Goal: Navigation & Orientation: Find specific page/section

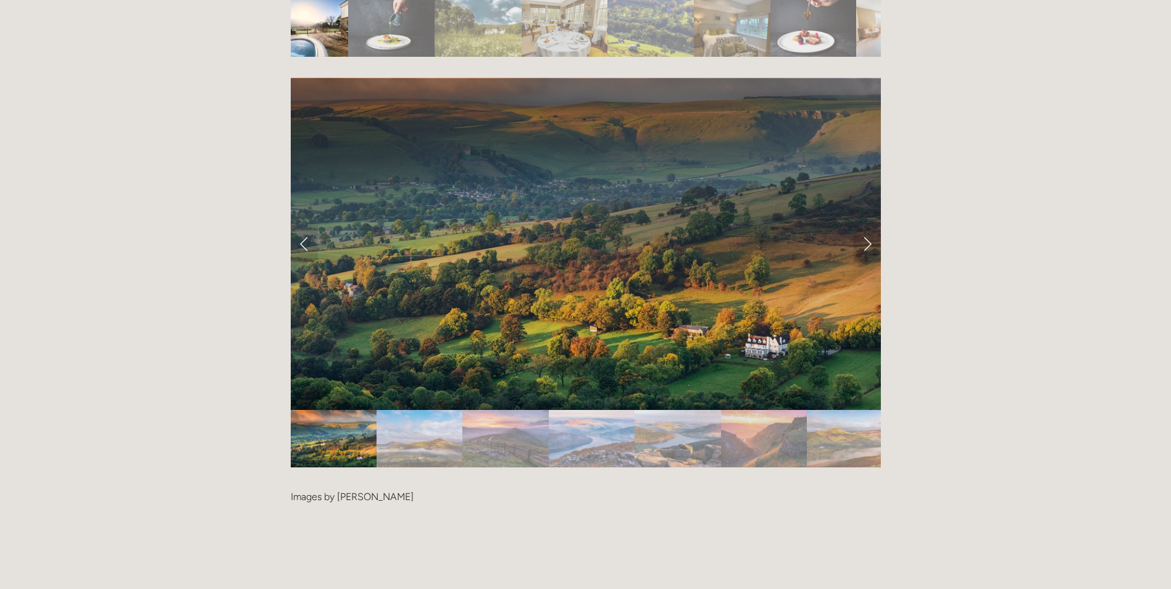
scroll to position [2531, 0]
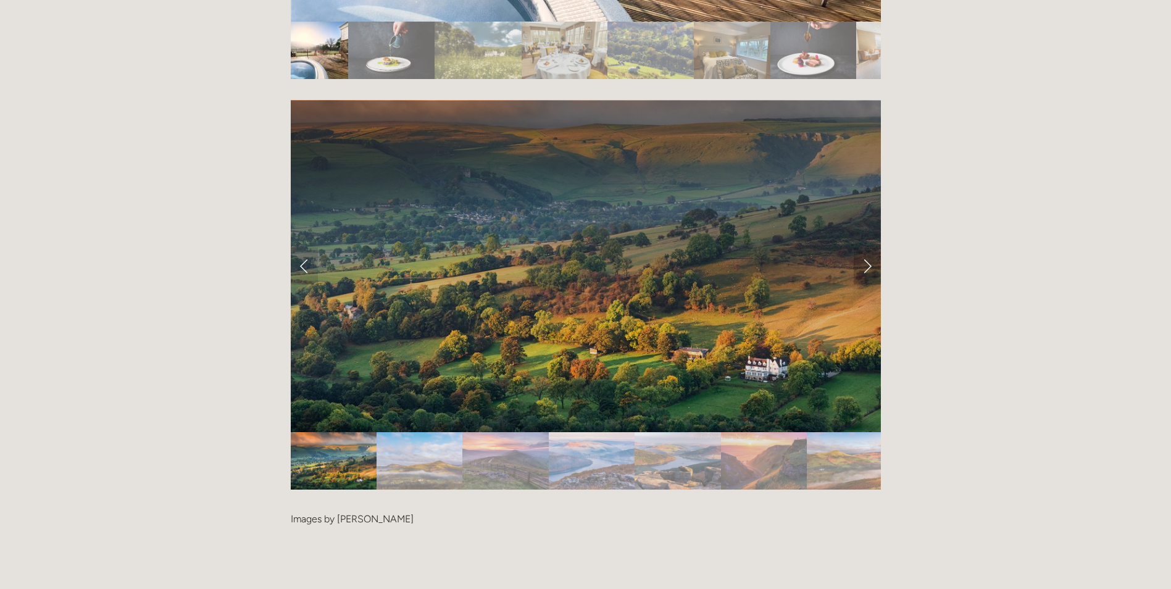
click at [866, 248] on link "Next Slide" at bounding box center [867, 266] width 27 height 37
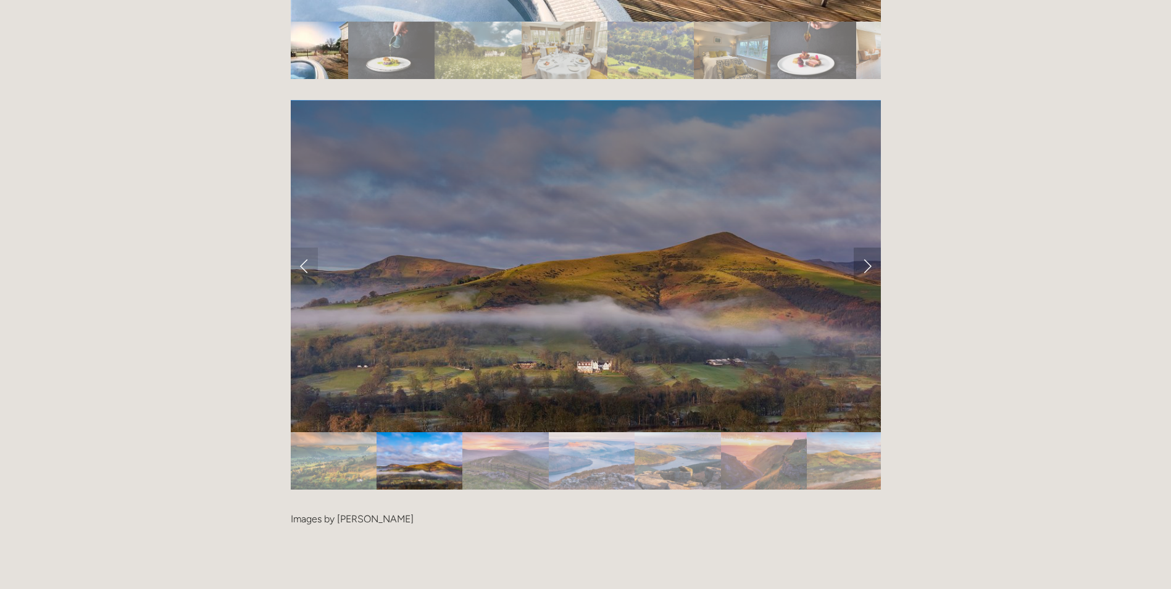
click at [866, 248] on link "Next Slide" at bounding box center [867, 266] width 27 height 37
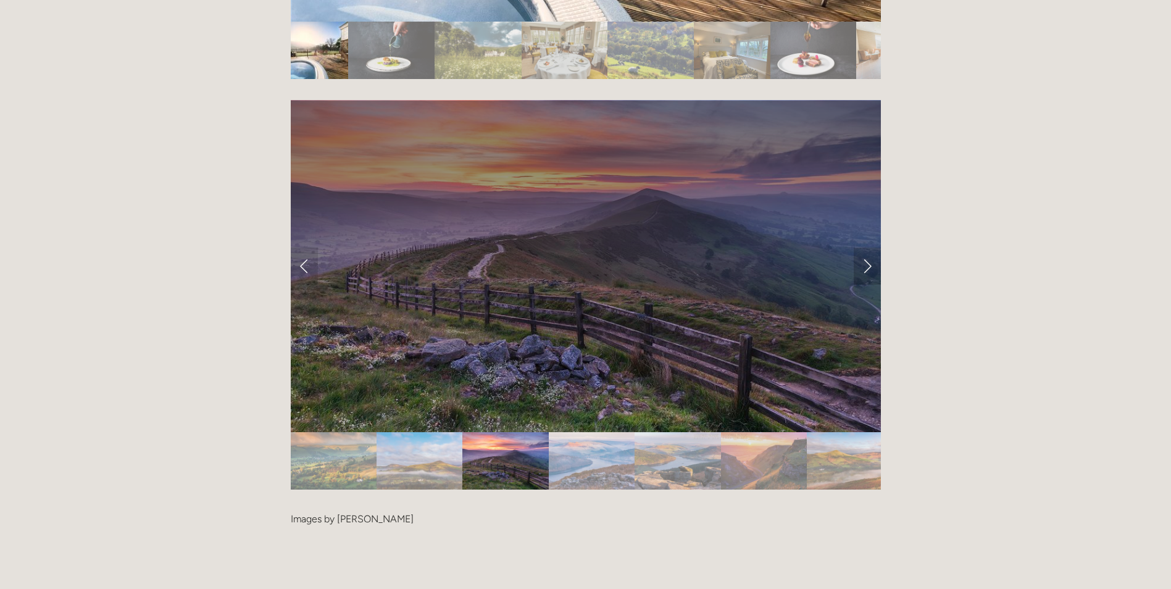
click at [866, 248] on link "Next Slide" at bounding box center [867, 266] width 27 height 37
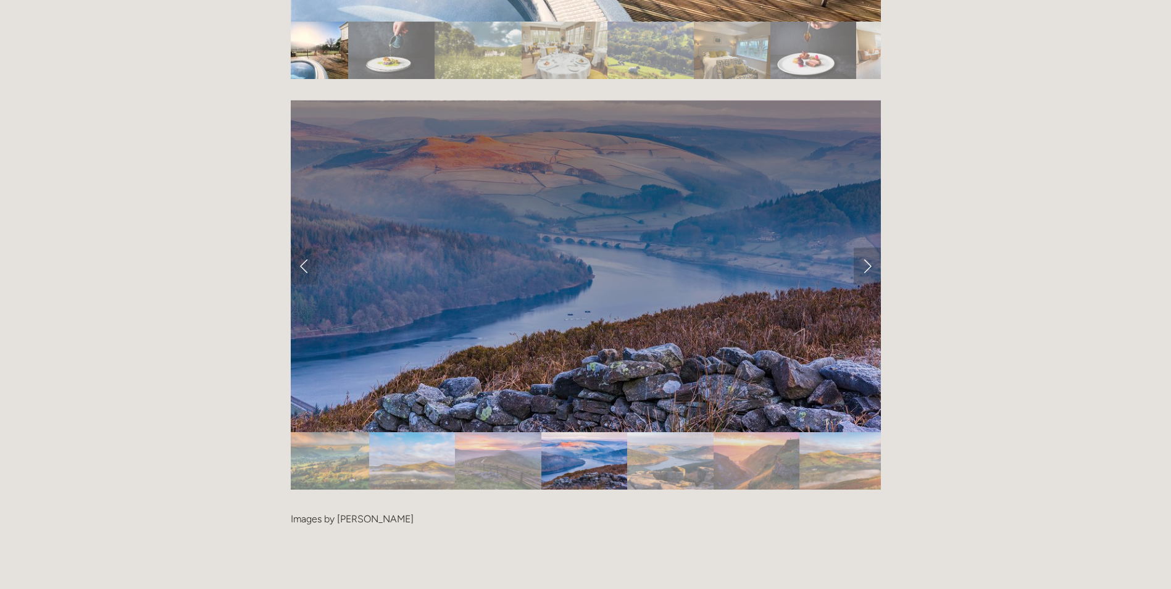
click at [866, 248] on link "Next Slide" at bounding box center [867, 266] width 27 height 37
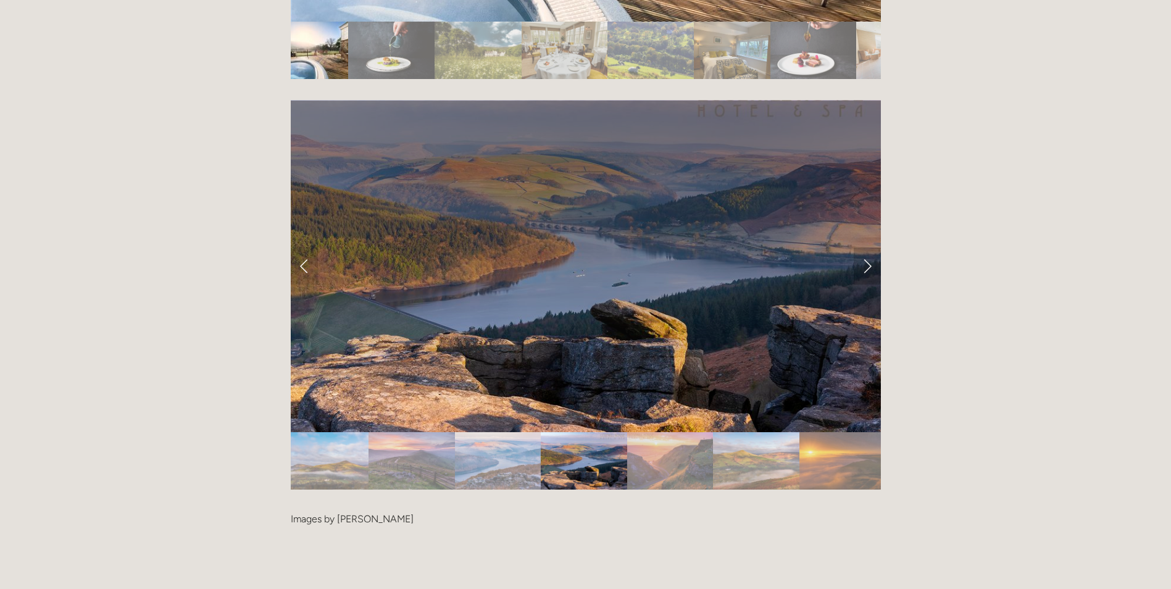
click at [866, 248] on link "Next Slide" at bounding box center [867, 266] width 27 height 37
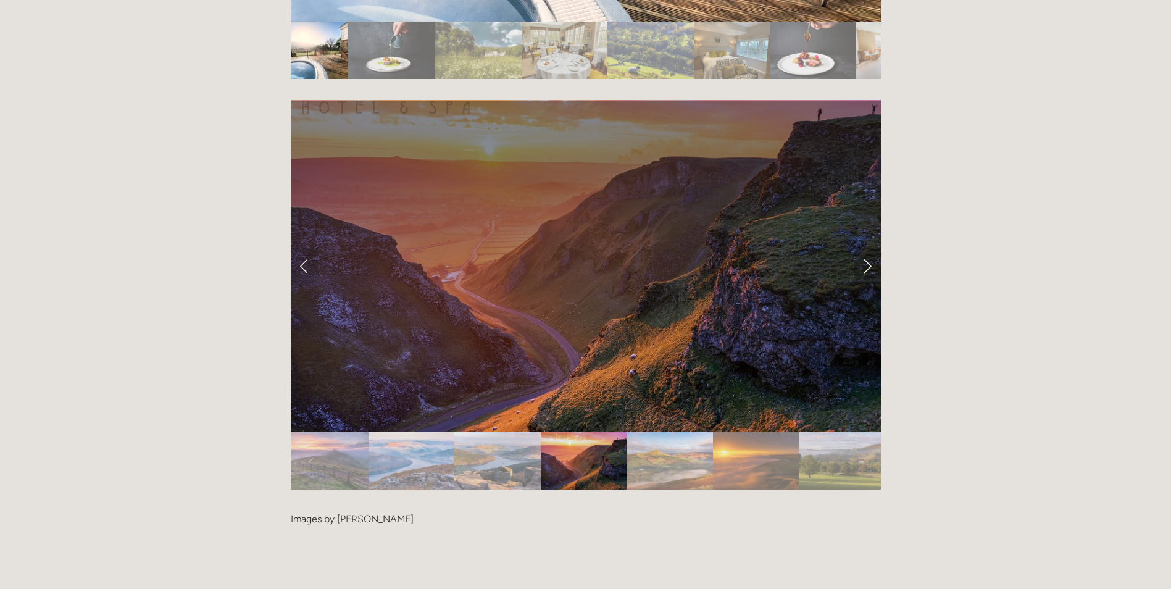
click at [866, 248] on link "Next Slide" at bounding box center [867, 266] width 27 height 37
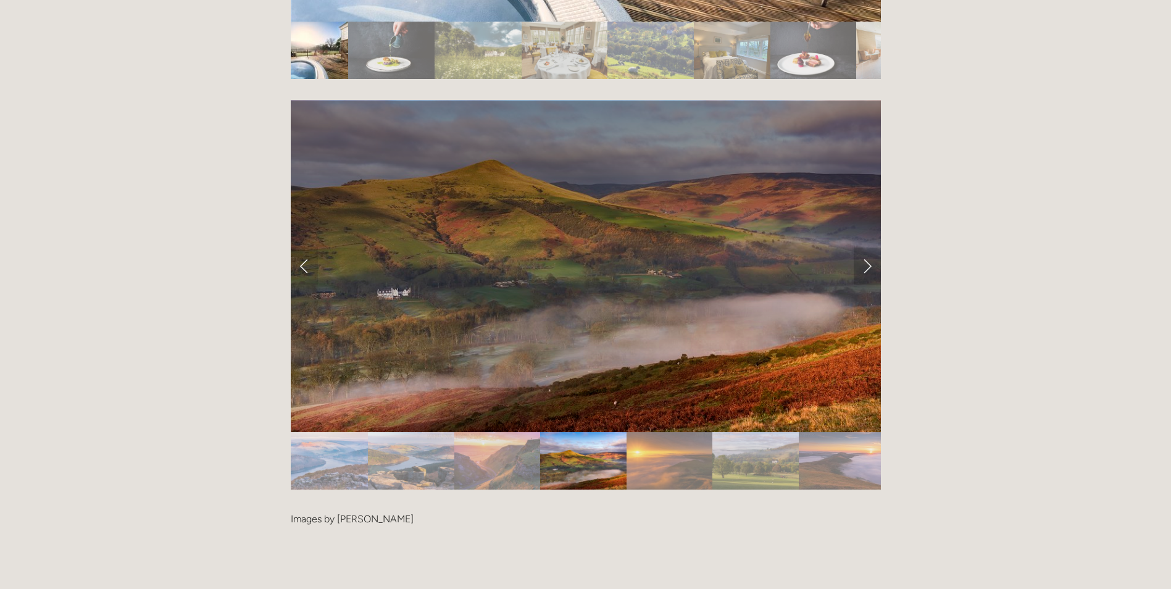
click at [866, 248] on link "Next Slide" at bounding box center [867, 266] width 27 height 37
click at [860, 248] on link "Next Slide" at bounding box center [867, 266] width 27 height 37
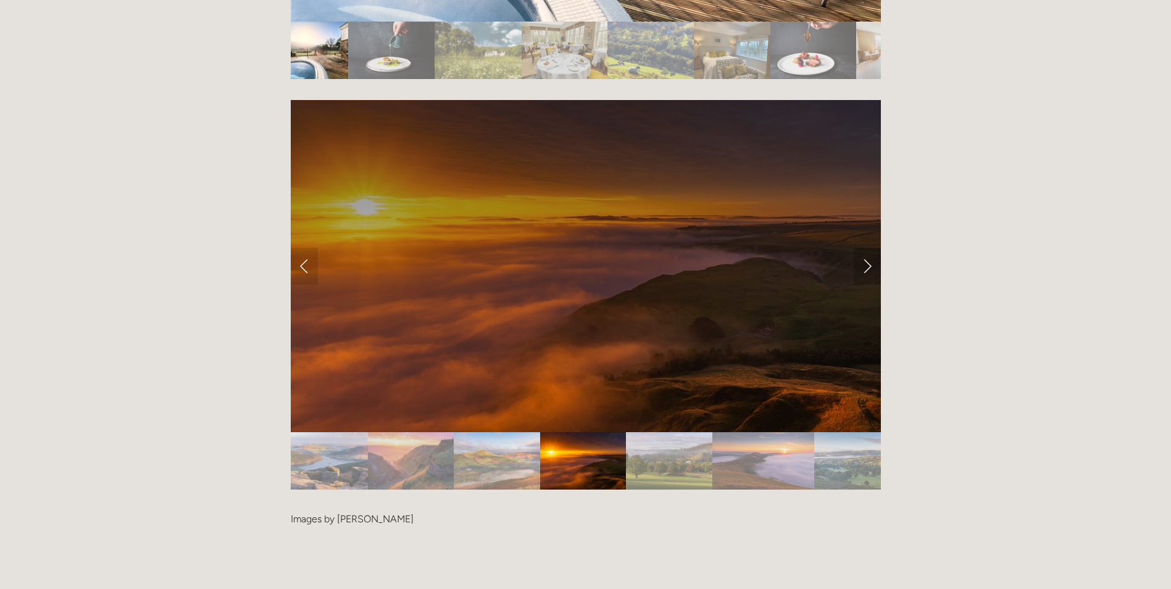
click at [860, 248] on link "Next Slide" at bounding box center [867, 266] width 27 height 37
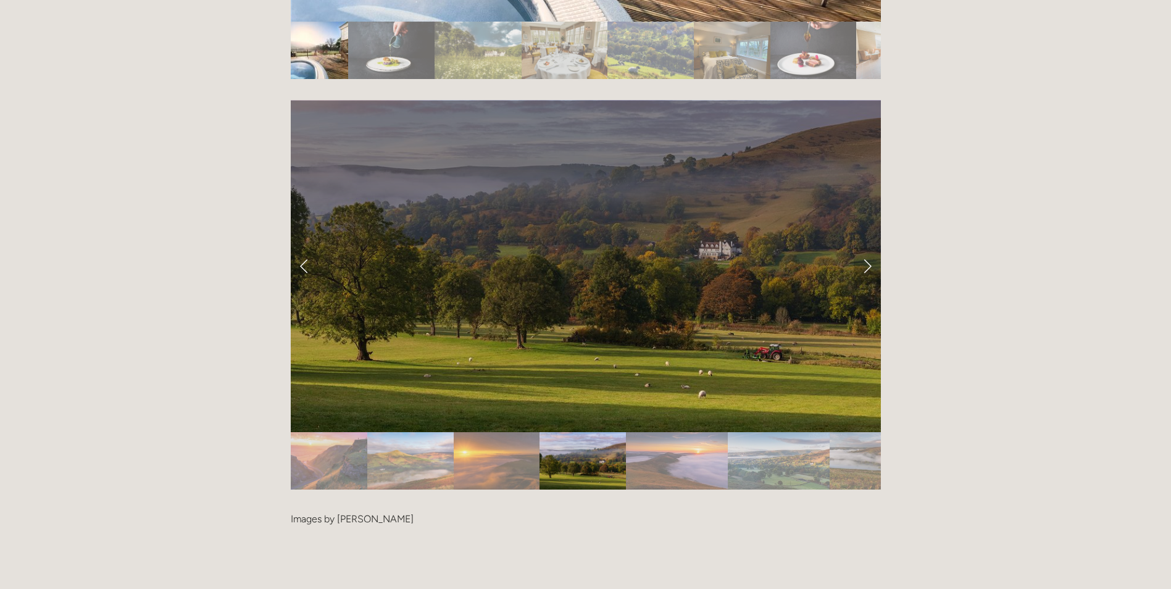
click at [864, 248] on link "Next Slide" at bounding box center [867, 266] width 27 height 37
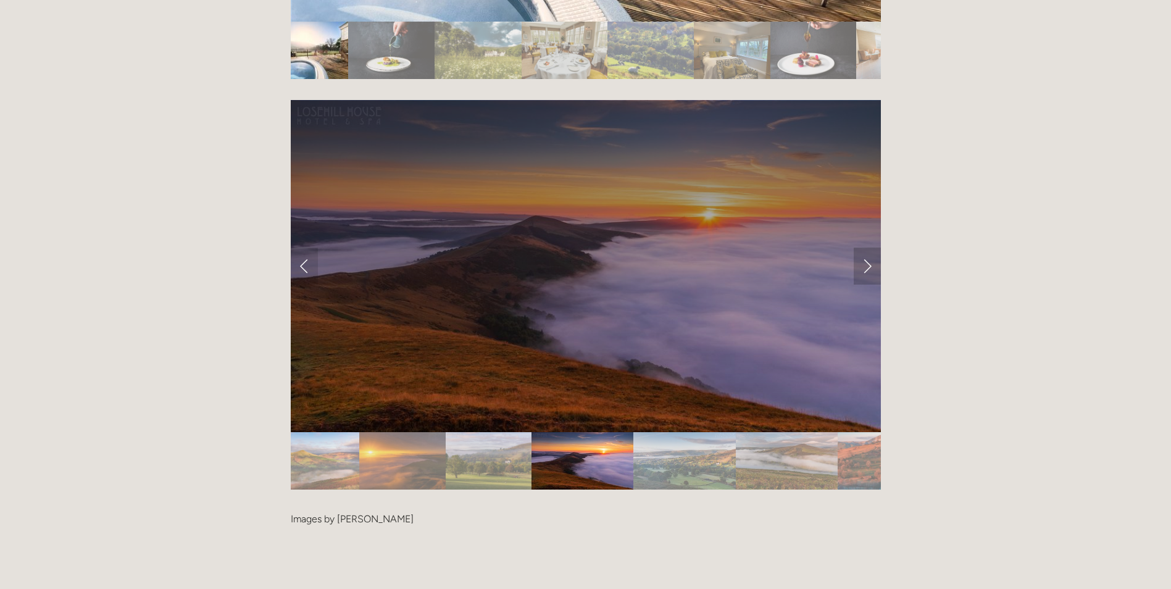
click at [864, 248] on link "Next Slide" at bounding box center [867, 266] width 27 height 37
click at [867, 248] on link "Next Slide" at bounding box center [867, 266] width 27 height 37
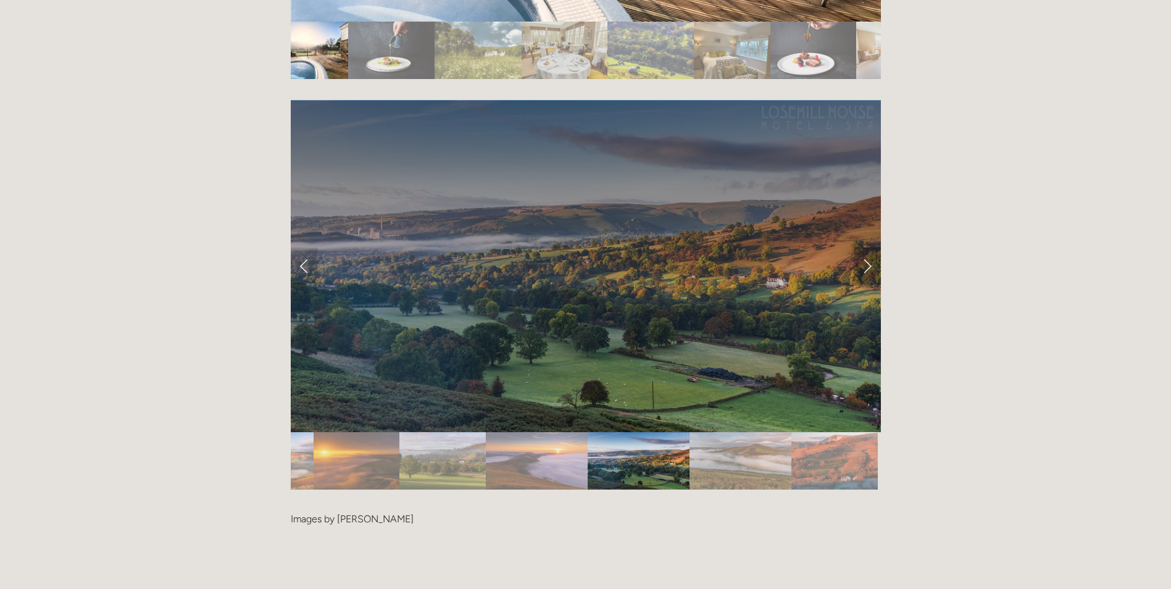
click at [867, 248] on link "Next Slide" at bounding box center [867, 266] width 27 height 37
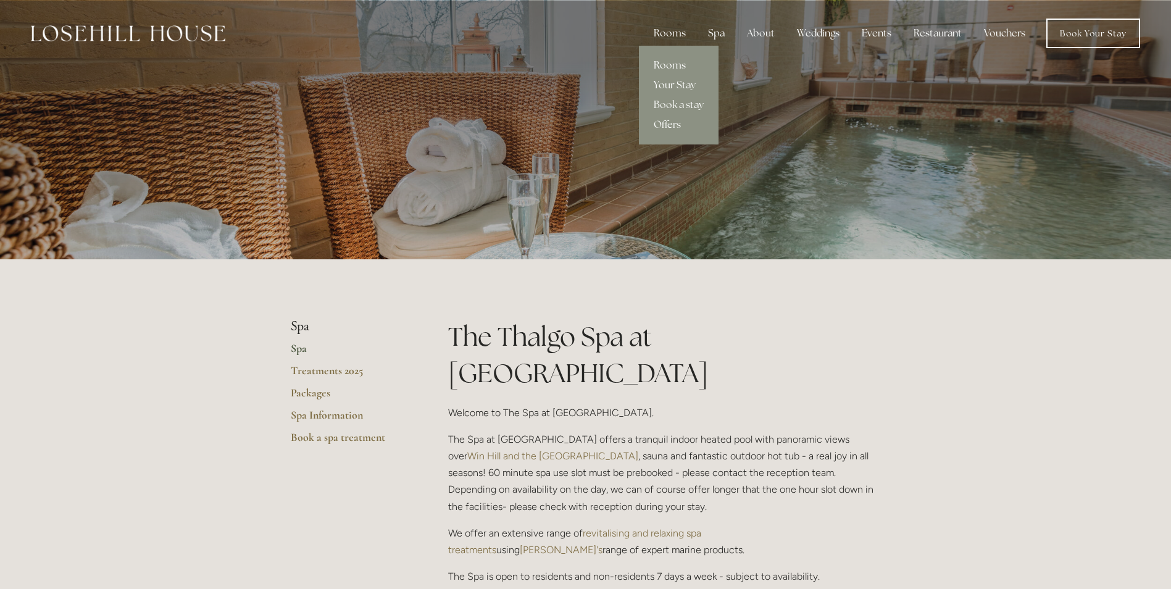
click at [662, 61] on link "Rooms" at bounding box center [679, 66] width 80 height 20
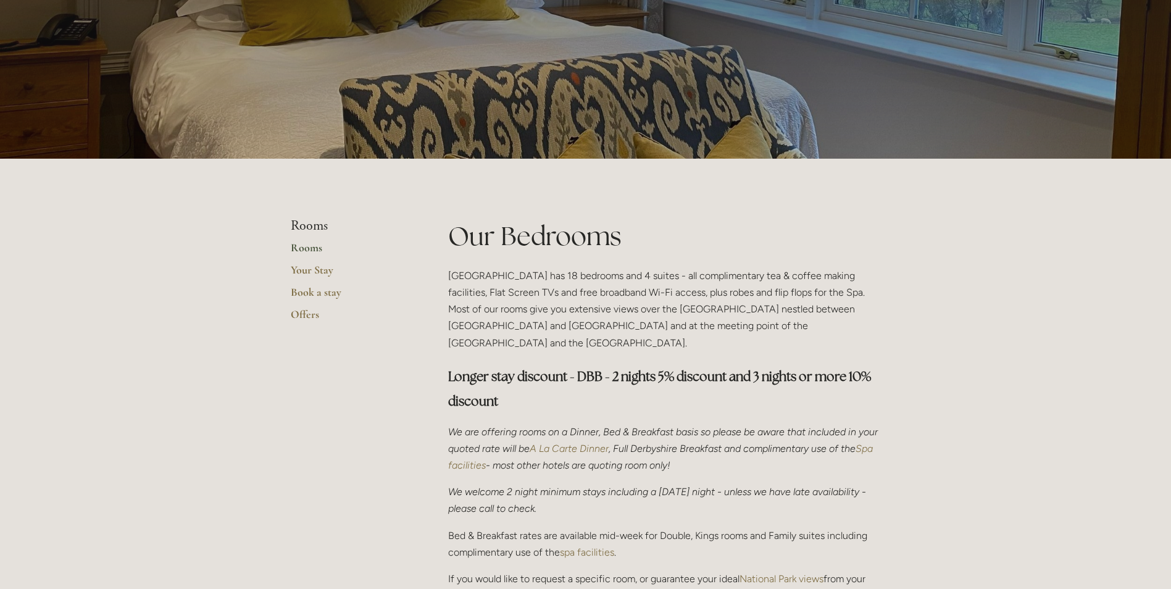
scroll to position [62, 0]
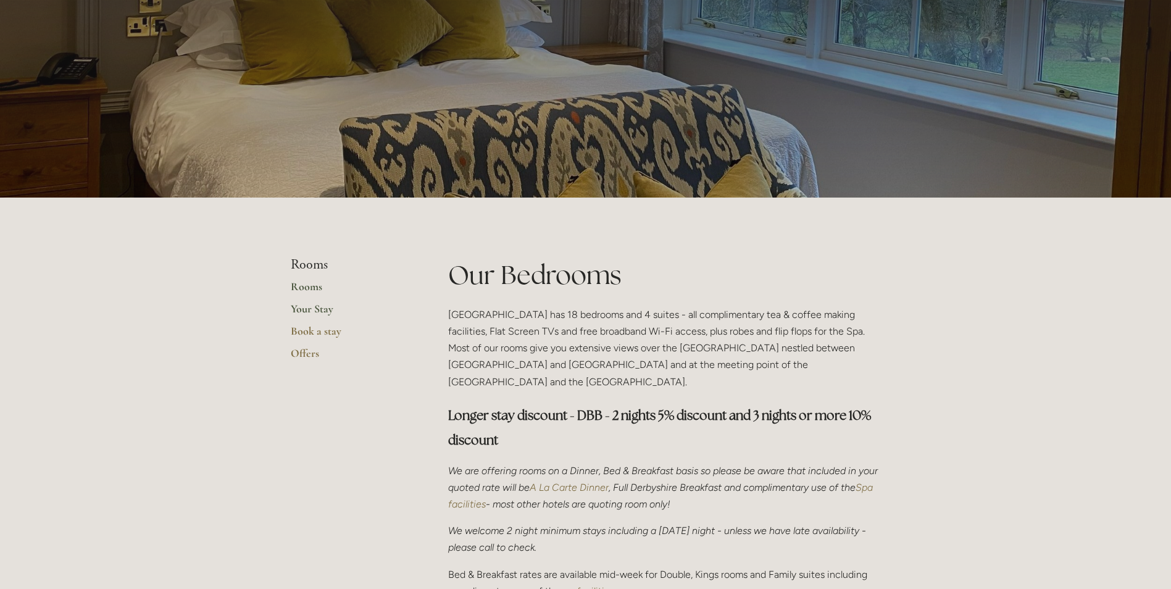
click at [309, 309] on link "Your Stay" at bounding box center [350, 313] width 118 height 22
click at [310, 332] on link "Book a stay" at bounding box center [350, 335] width 118 height 22
click at [307, 352] on link "Offers" at bounding box center [350, 357] width 118 height 22
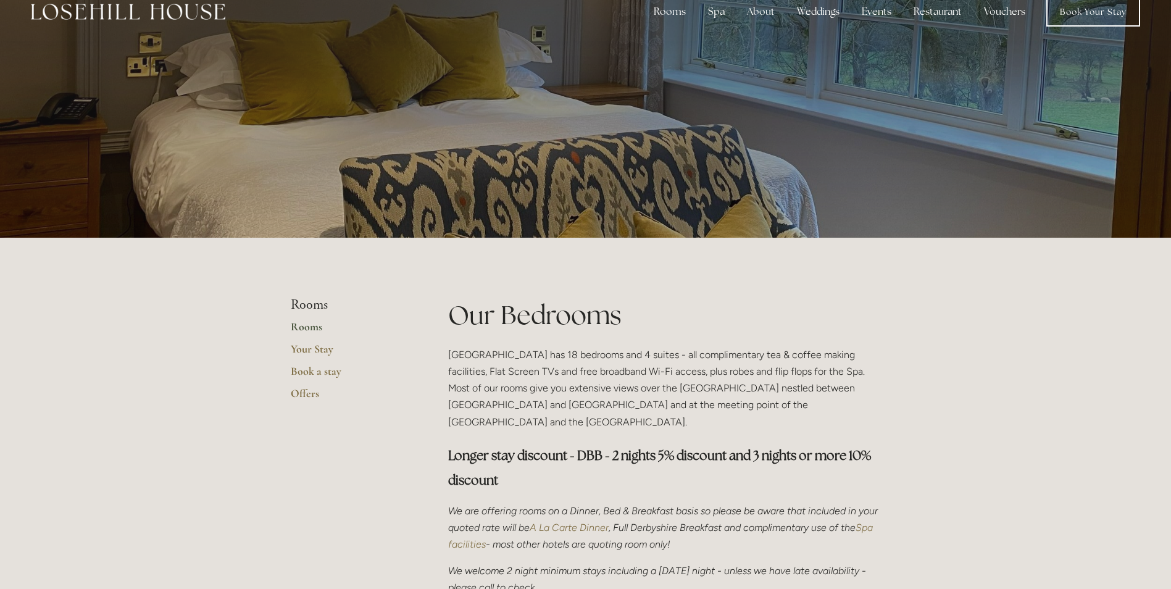
scroll to position [0, 0]
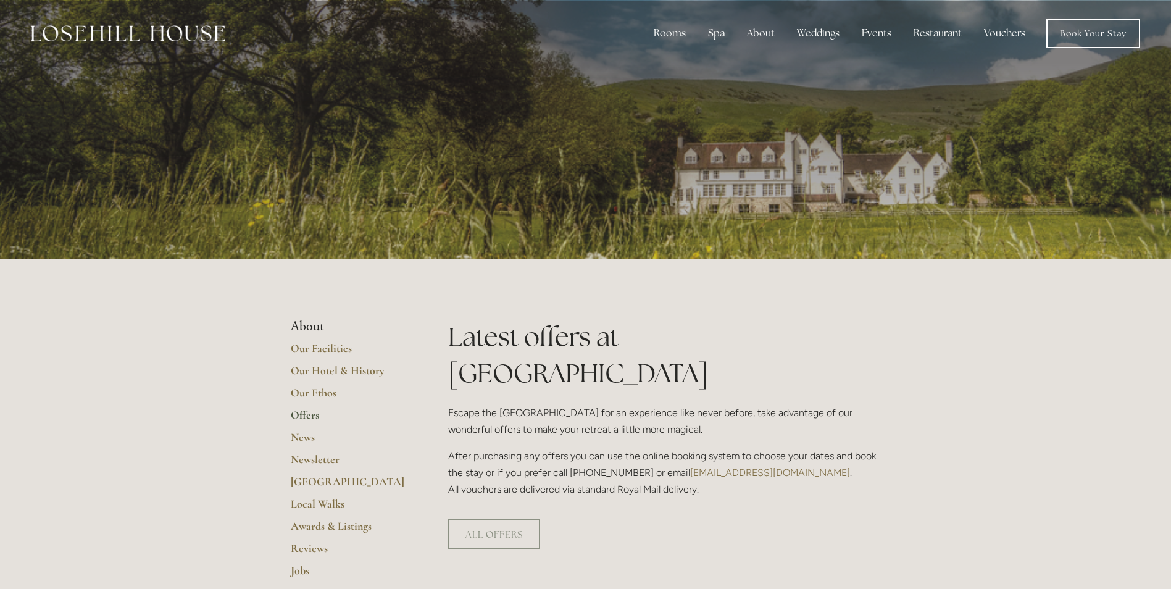
click at [757, 64] on div "Rooms Rooms Your Stay Book a stay Offers Spa About" at bounding box center [585, 33] width 1146 height 67
click at [333, 371] on link "Our Hotel & History" at bounding box center [350, 375] width 118 height 22
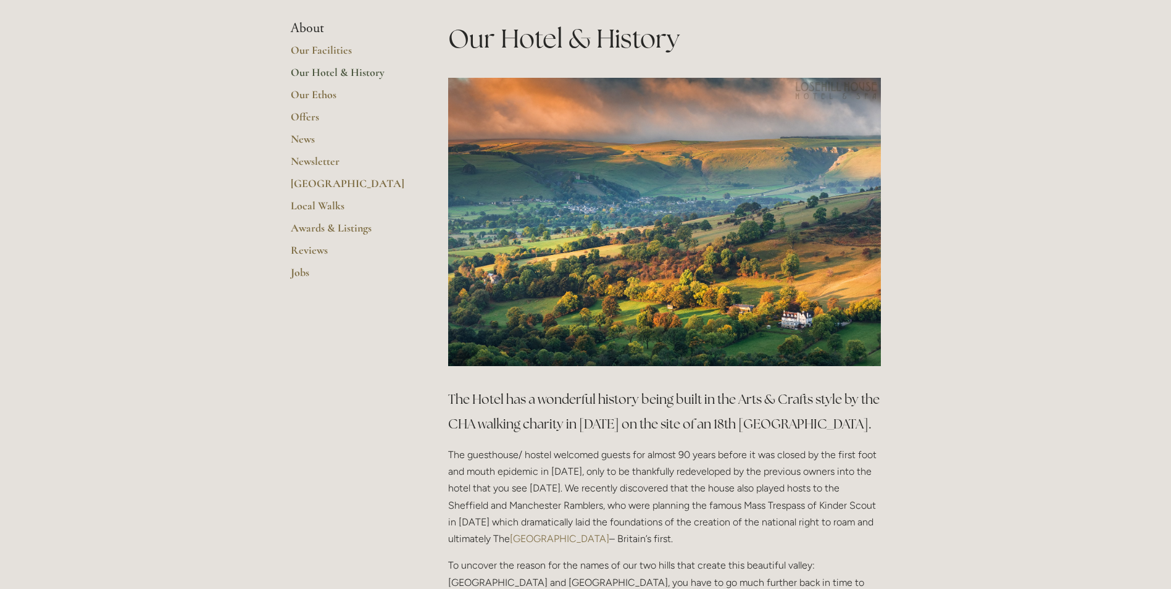
scroll to position [247, 0]
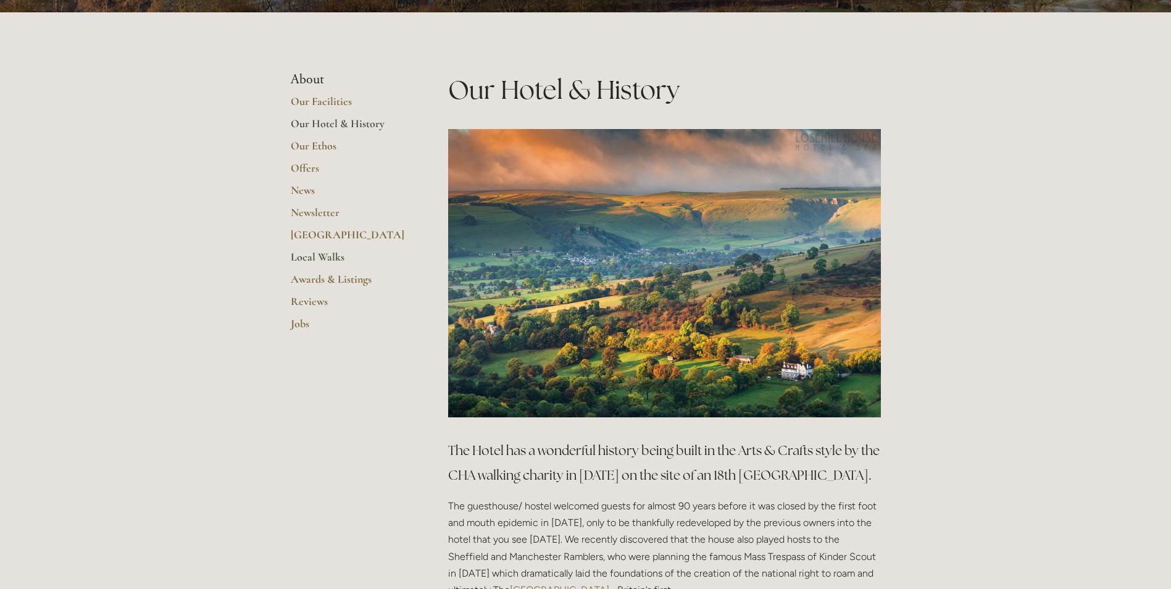
click at [323, 261] on link "Local Walks" at bounding box center [350, 261] width 118 height 22
click at [312, 256] on link "Local Walks" at bounding box center [350, 261] width 118 height 22
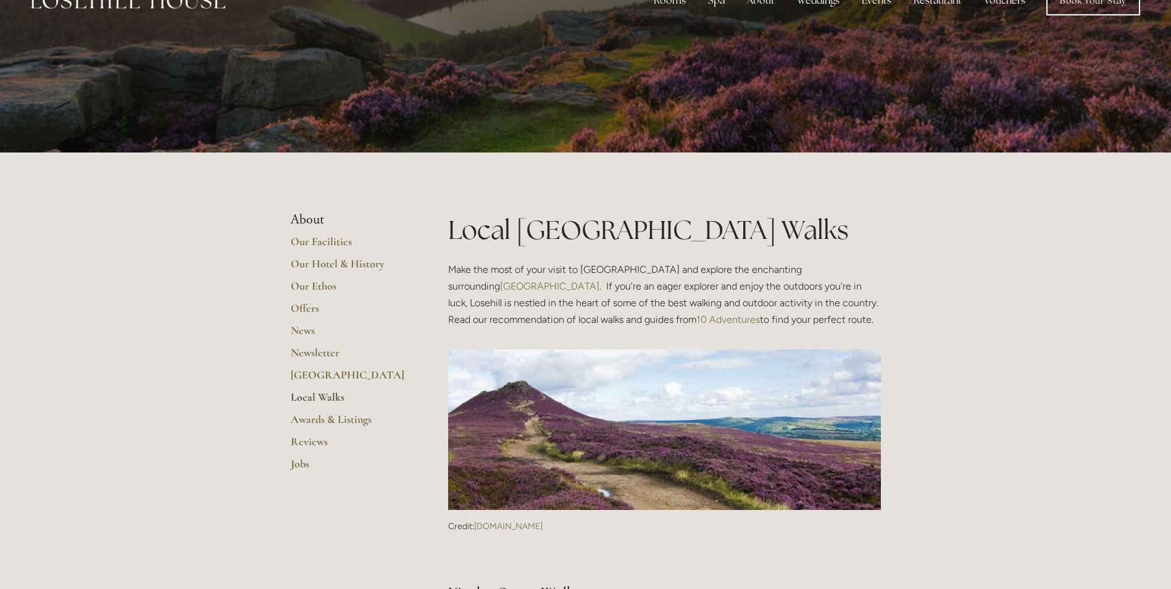
scroll to position [62, 0]
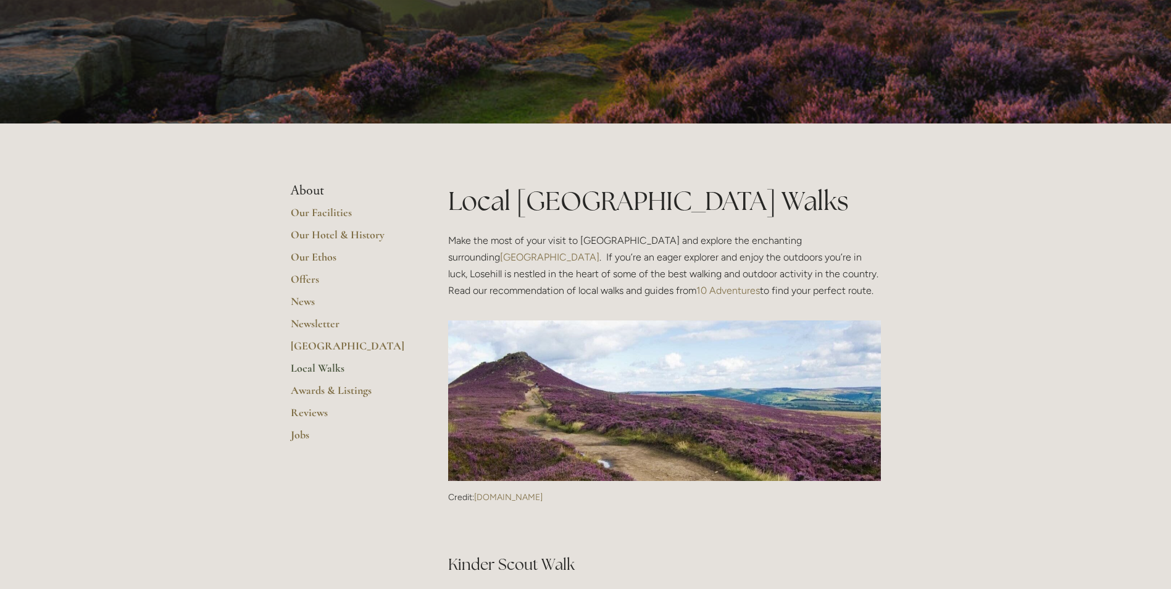
click at [696, 291] on link "10 Adventures" at bounding box center [728, 291] width 64 height 12
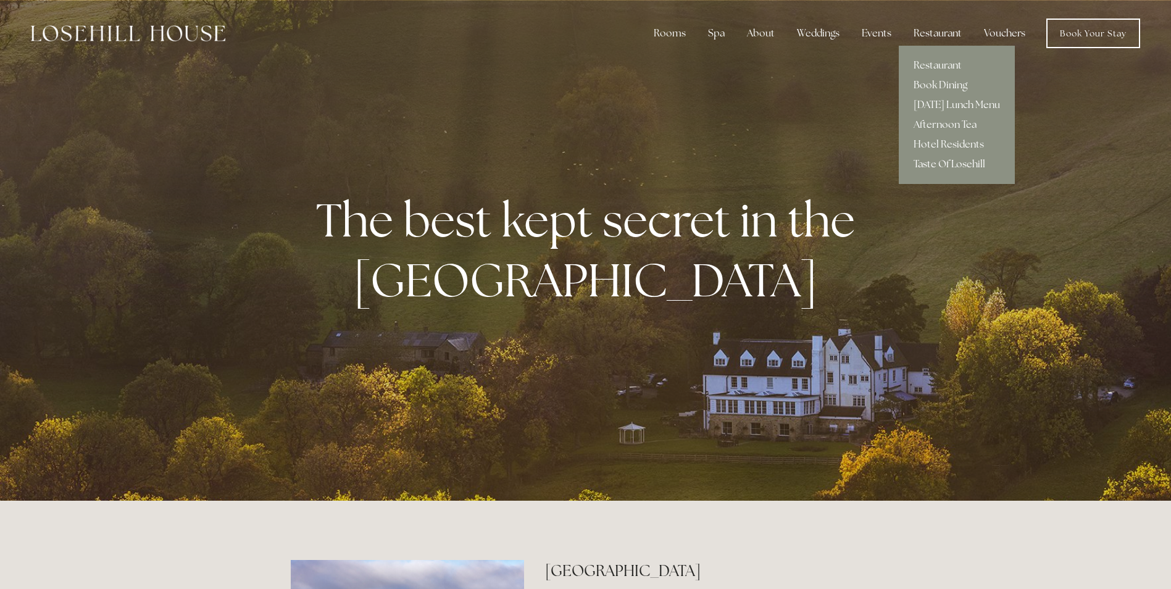
click at [940, 164] on link "Taste Of Losehill" at bounding box center [957, 164] width 116 height 20
